Goal: Find specific page/section: Find specific page/section

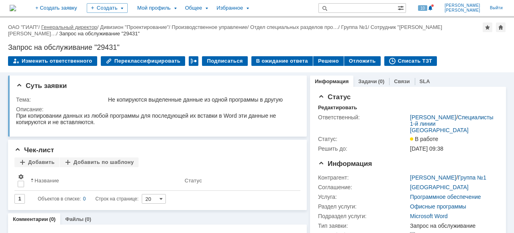
click at [48, 26] on link "Генеральный директор" at bounding box center [69, 27] width 56 height 6
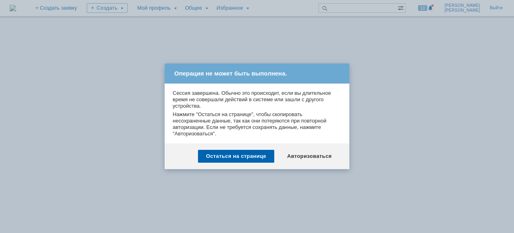
click at [308, 156] on div "Авторизоваться" at bounding box center [309, 156] width 61 height 13
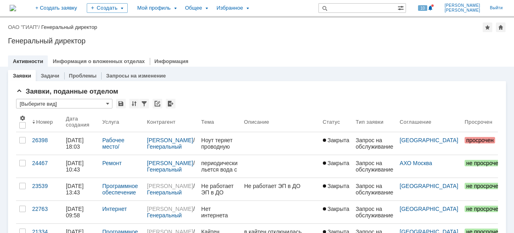
click at [32, 28] on link "ОАО "ГИАП"" at bounding box center [23, 27] width 30 height 6
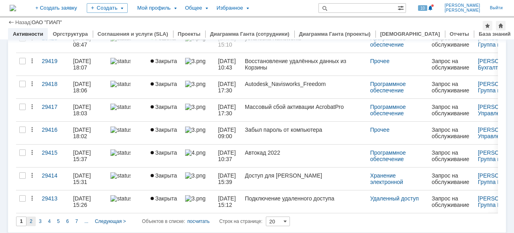
click at [31, 218] on span "2" at bounding box center [31, 221] width 3 height 6
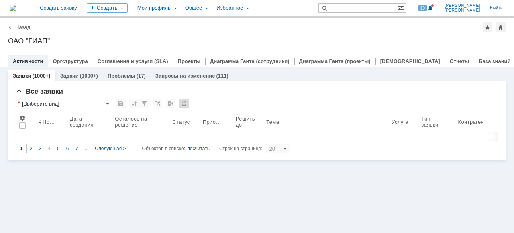
type input "2"
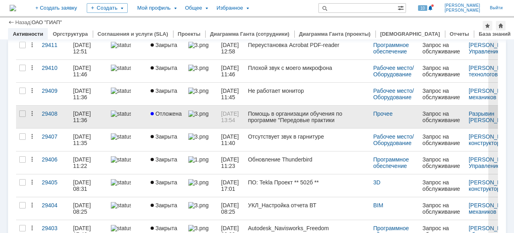
click at [139, 117] on div at bounding box center [127, 113] width 33 height 6
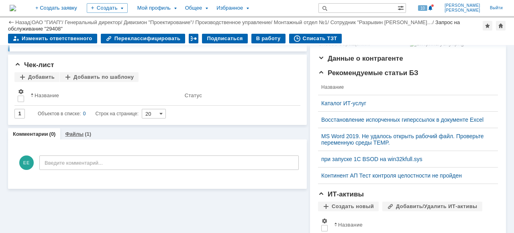
click at [79, 135] on link "Файлы" at bounding box center [74, 134] width 18 height 6
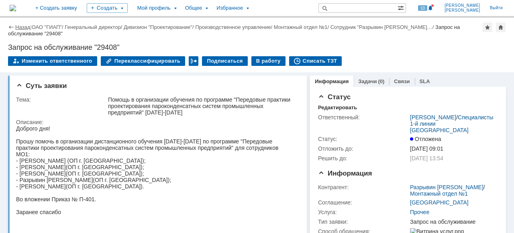
click at [17, 26] on link "Назад" at bounding box center [22, 27] width 15 height 6
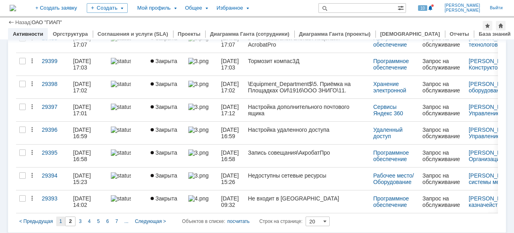
click at [59, 219] on span "1" at bounding box center [60, 221] width 3 height 6
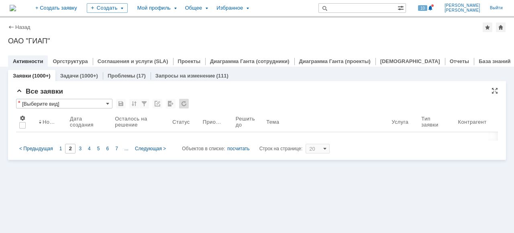
type input "1"
